Goal: Transaction & Acquisition: Purchase product/service

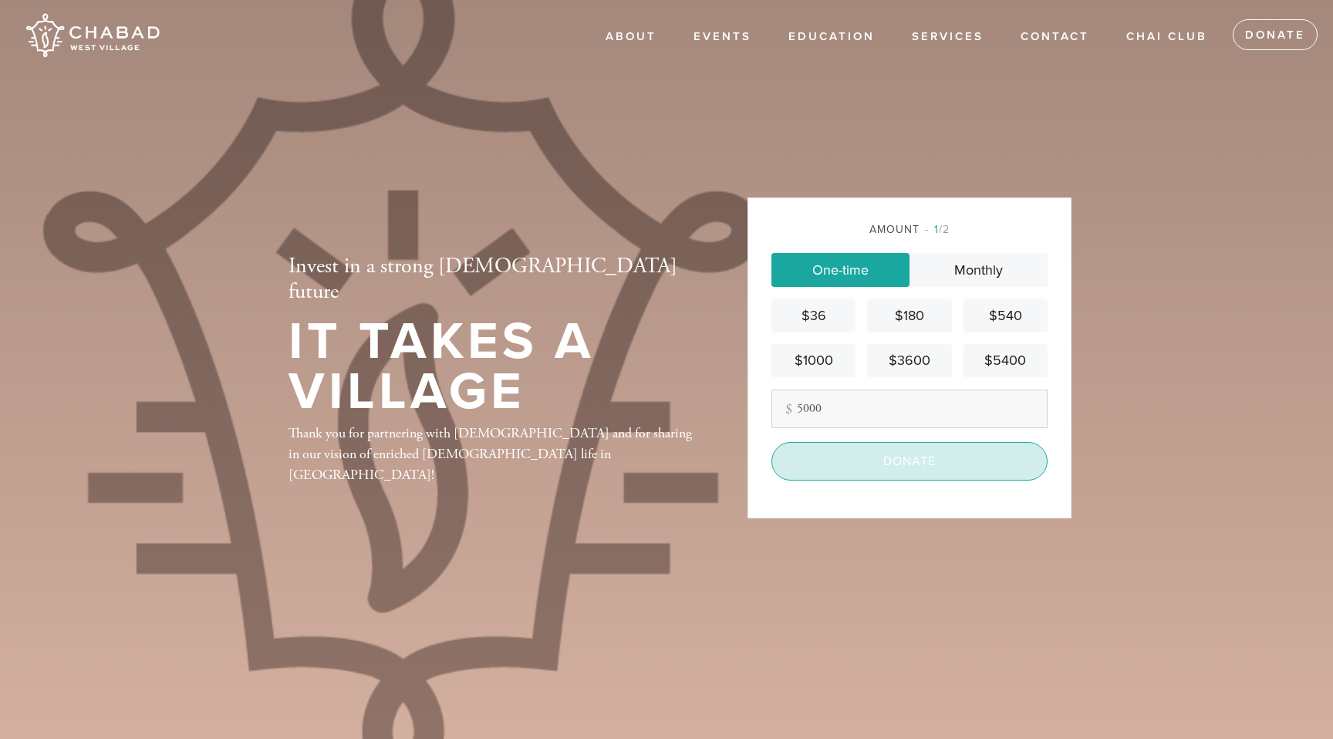
type input "5000"
click at [862, 466] on input "Donate" at bounding box center [909, 461] width 276 height 39
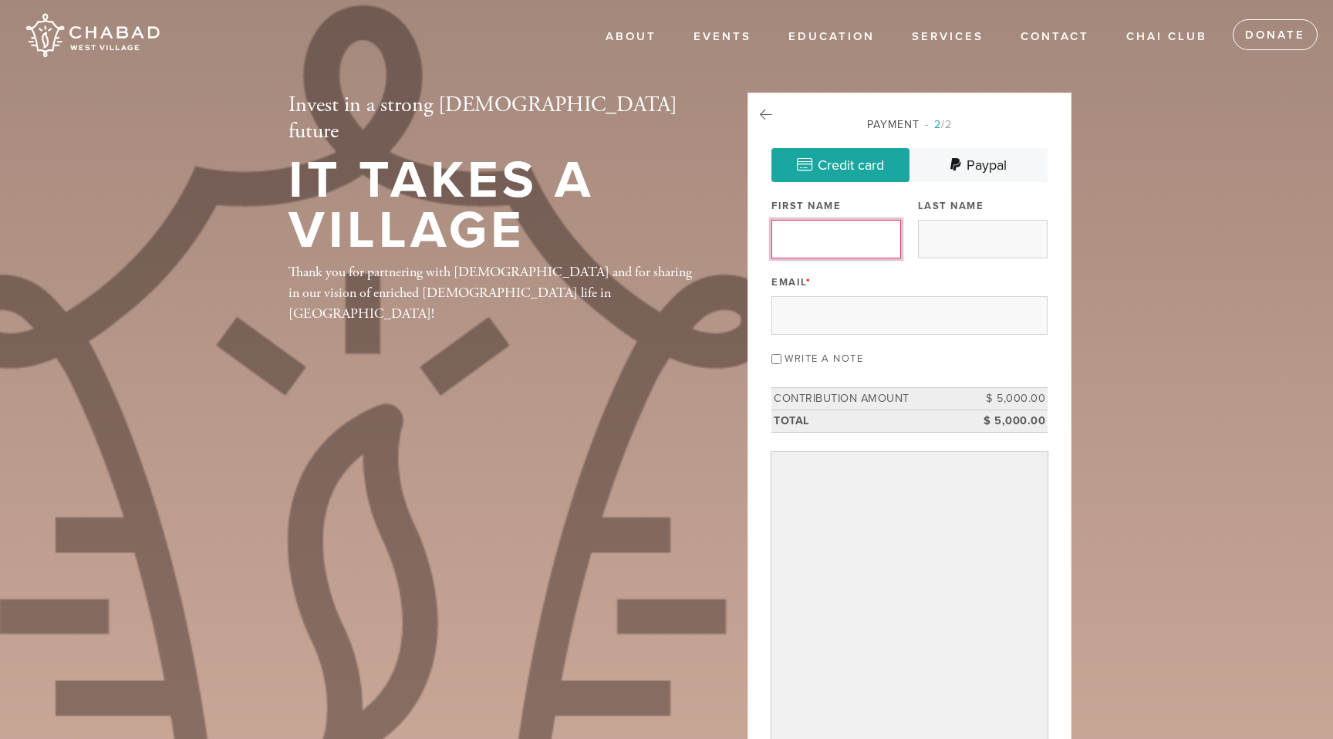
click at [825, 246] on input "First Name" at bounding box center [836, 239] width 130 height 39
type input "[PERSON_NAME]"
click at [994, 233] on input "Last Name" at bounding box center [983, 239] width 130 height 39
type input "Raviv"
click at [888, 318] on input "Email *" at bounding box center [909, 315] width 276 height 39
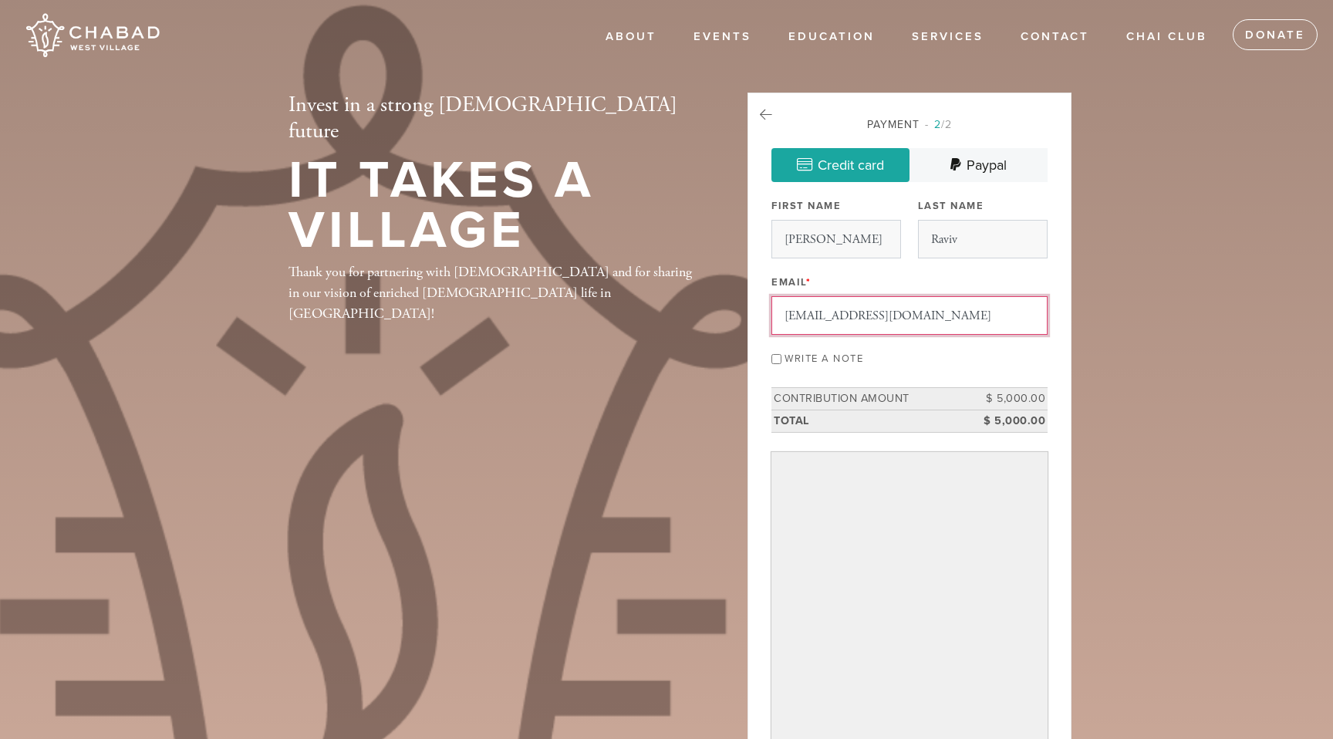
type input "[EMAIL_ADDRESS][DOMAIN_NAME]"
click at [778, 355] on input "Write a note" at bounding box center [776, 359] width 10 height 10
checkbox input "true"
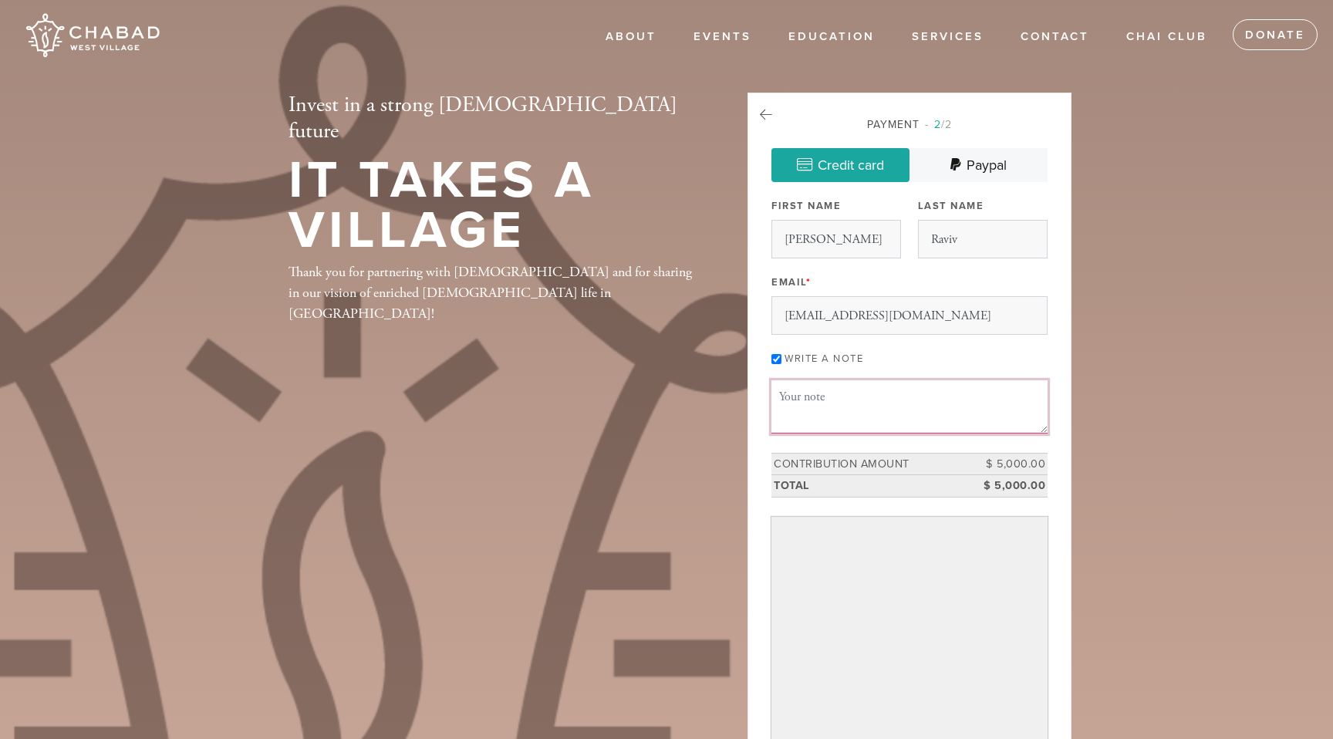
click at [845, 417] on textarea "Message or dedication" at bounding box center [909, 406] width 276 height 52
paste textarea "אני אוהב את כל המשפחה אהבת נפש"
type textarea "אני אוהב את כל המשפחה אהבת נפש"
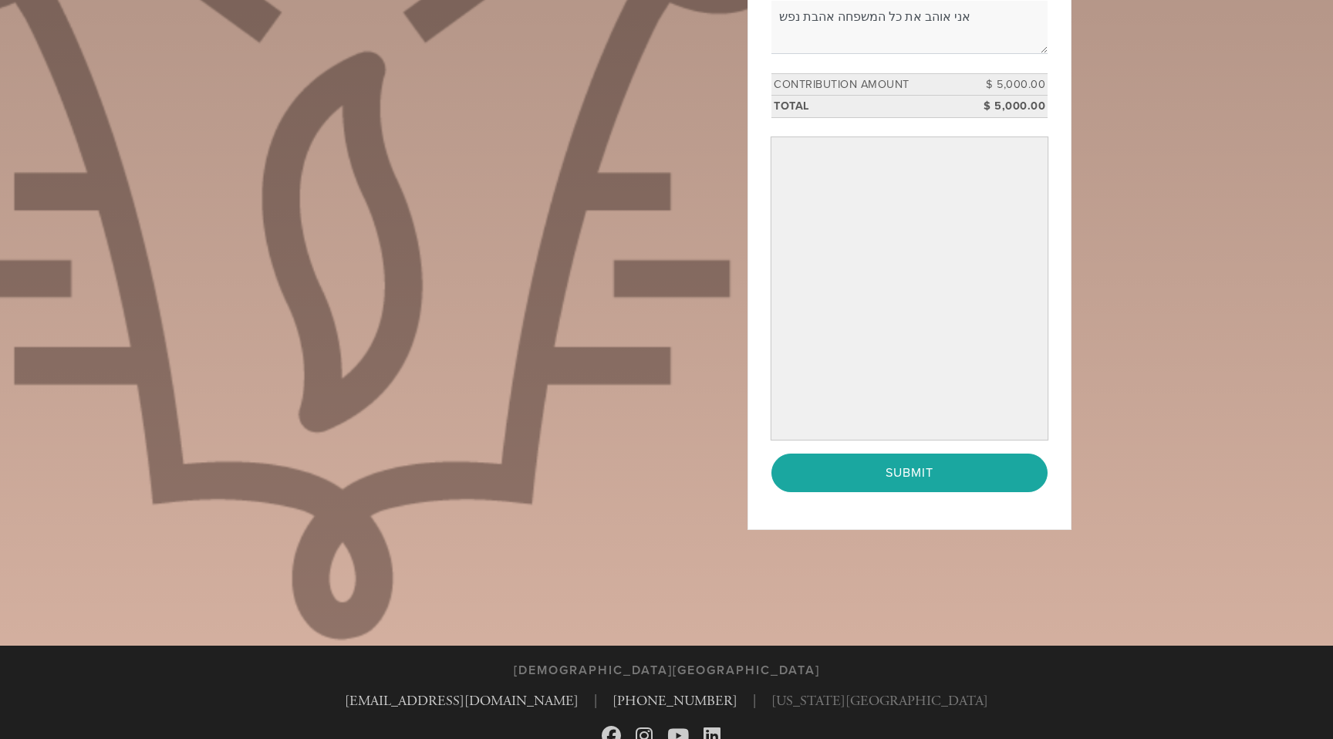
scroll to position [371, 0]
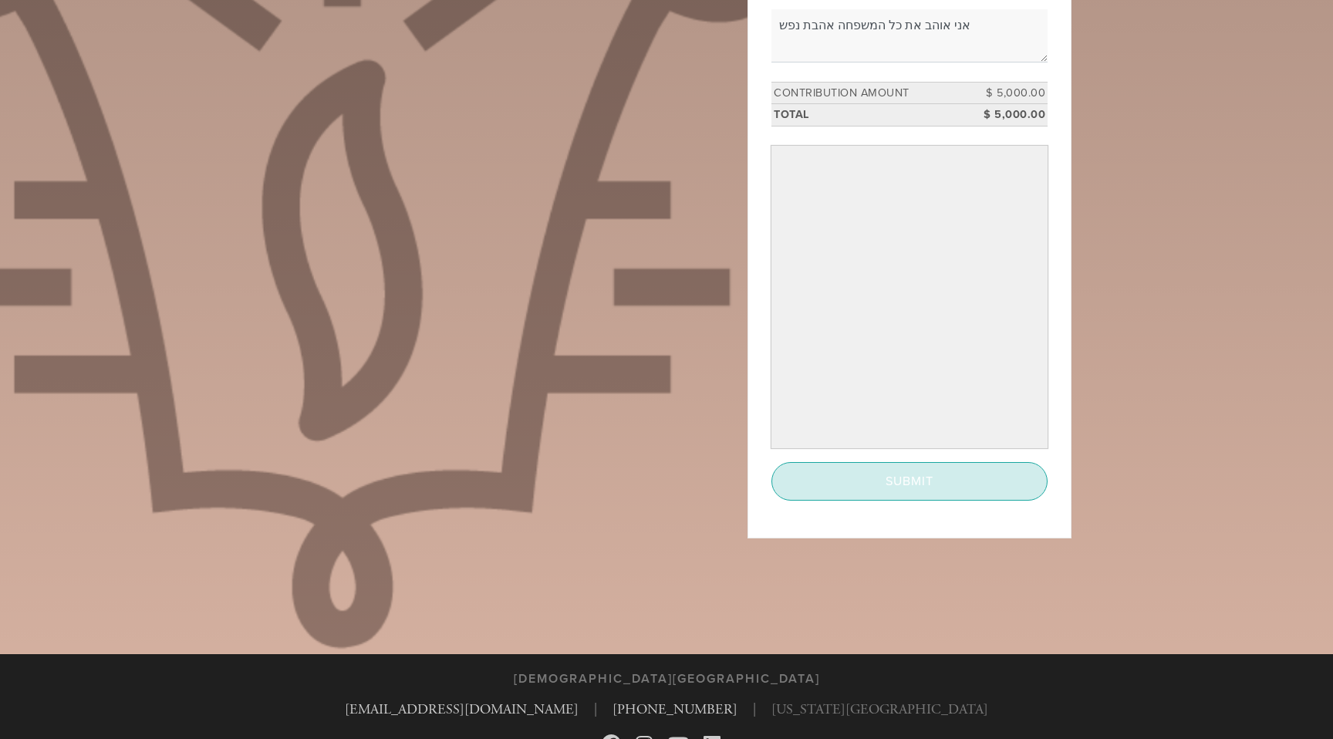
click at [863, 471] on input "Submit" at bounding box center [909, 481] width 276 height 39
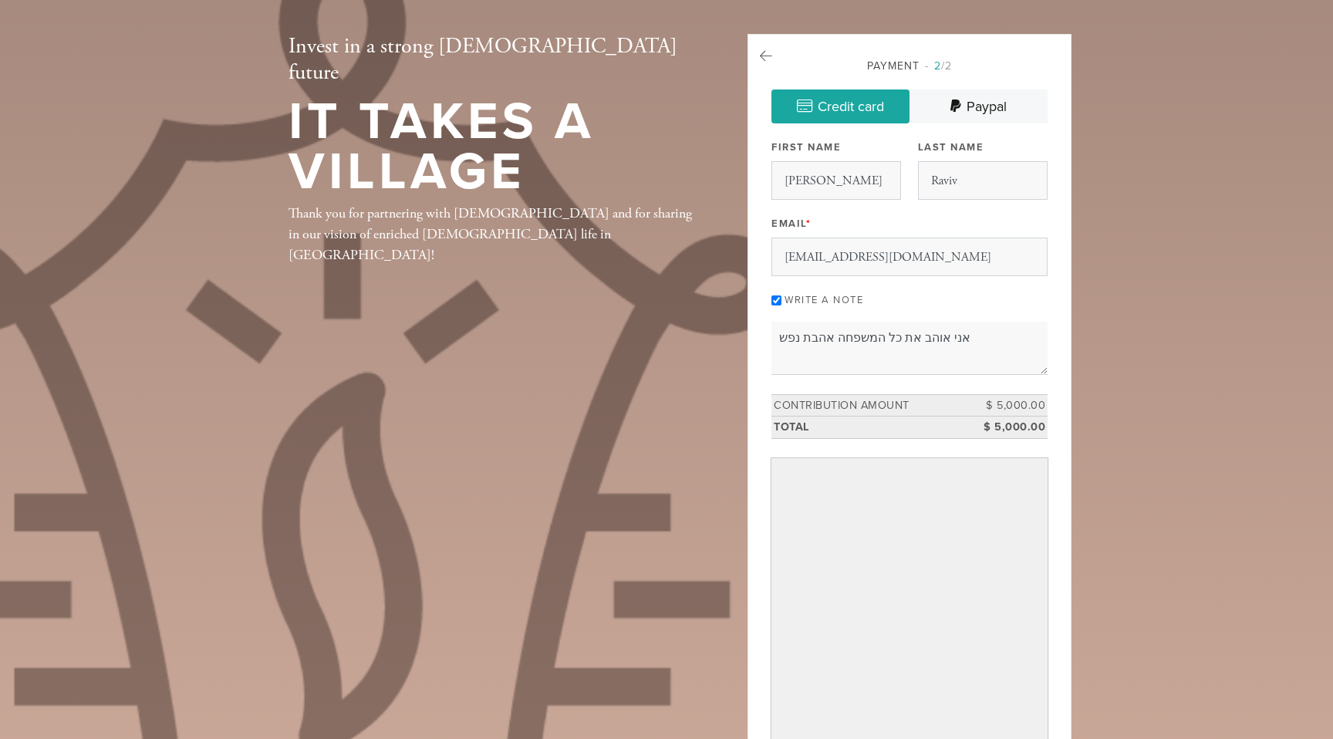
scroll to position [0, 0]
